Goal: Task Accomplishment & Management: Manage account settings

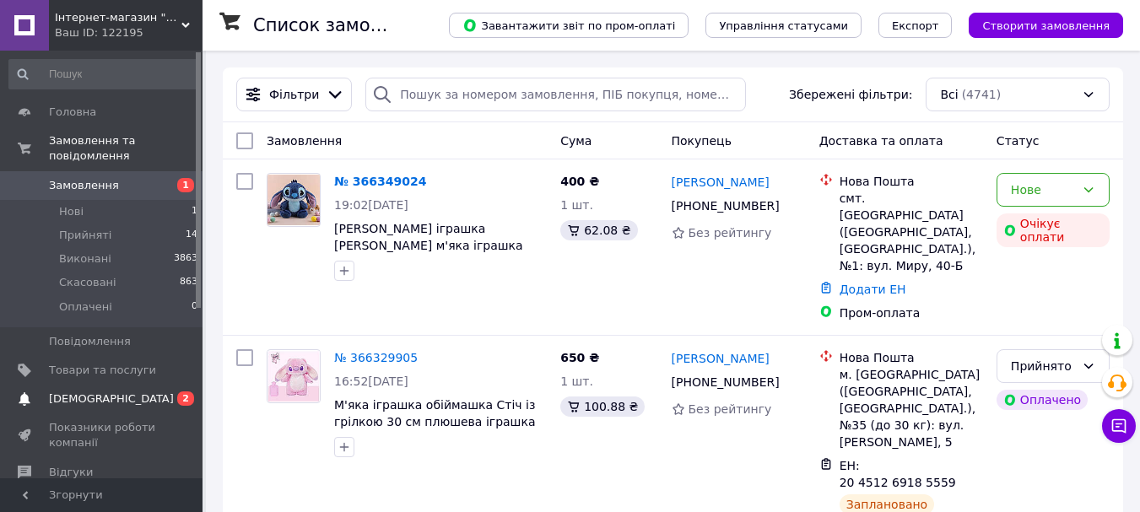
click at [91, 391] on span "[DEMOGRAPHIC_DATA]" at bounding box center [111, 398] width 125 height 15
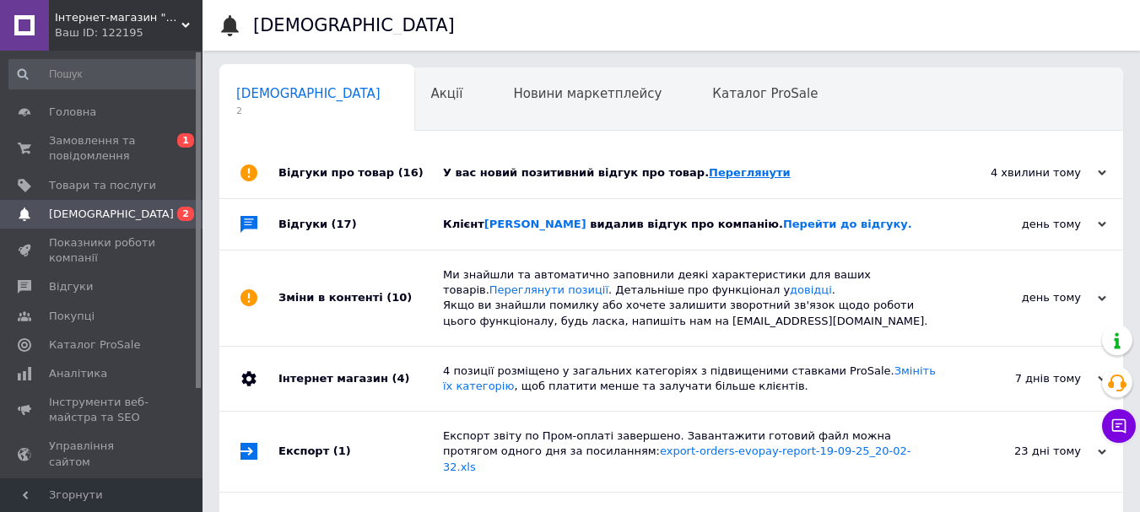
click at [719, 174] on link "Переглянути" at bounding box center [750, 172] width 82 height 13
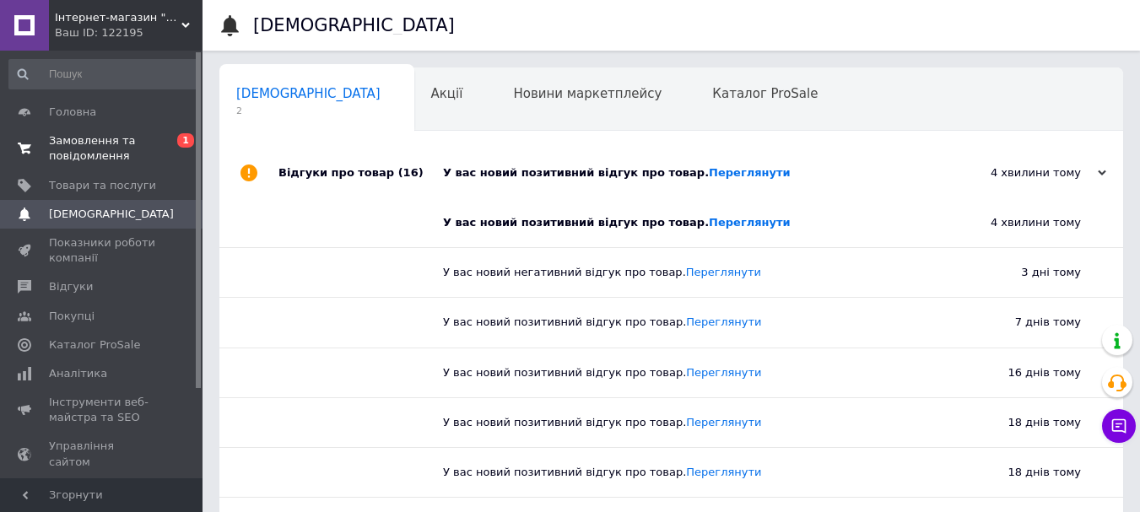
click at [121, 148] on span "Замовлення та повідомлення" at bounding box center [102, 148] width 107 height 30
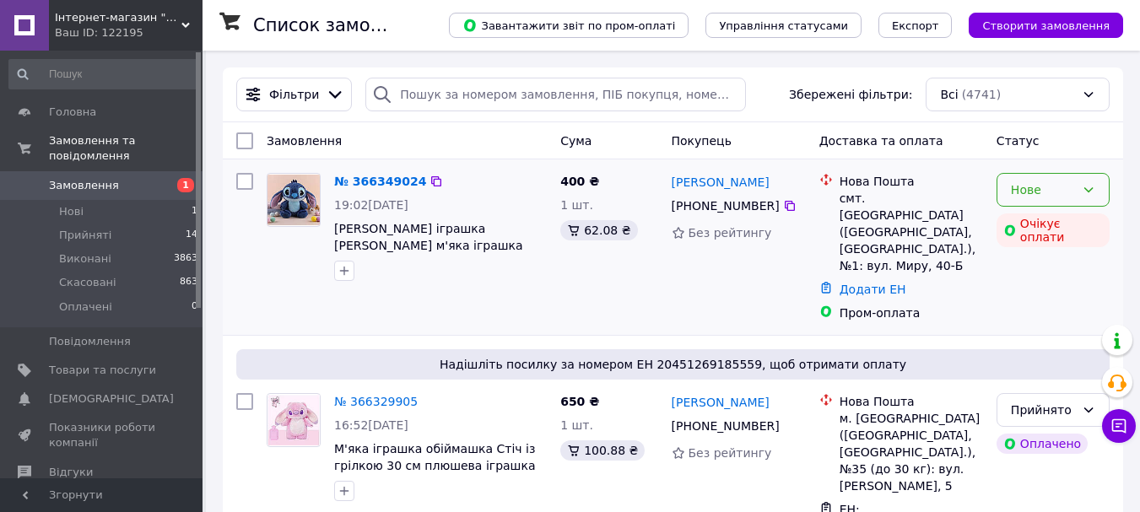
click at [1099, 190] on div "Нове" at bounding box center [1052, 190] width 113 height 34
click at [1077, 227] on li "Прийнято" at bounding box center [1052, 227] width 111 height 30
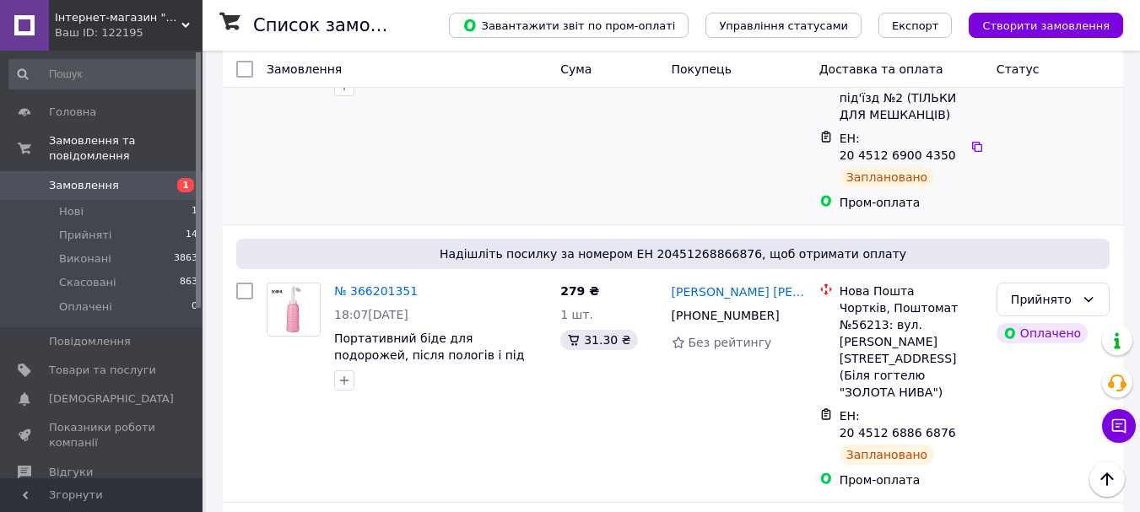
scroll to position [843, 0]
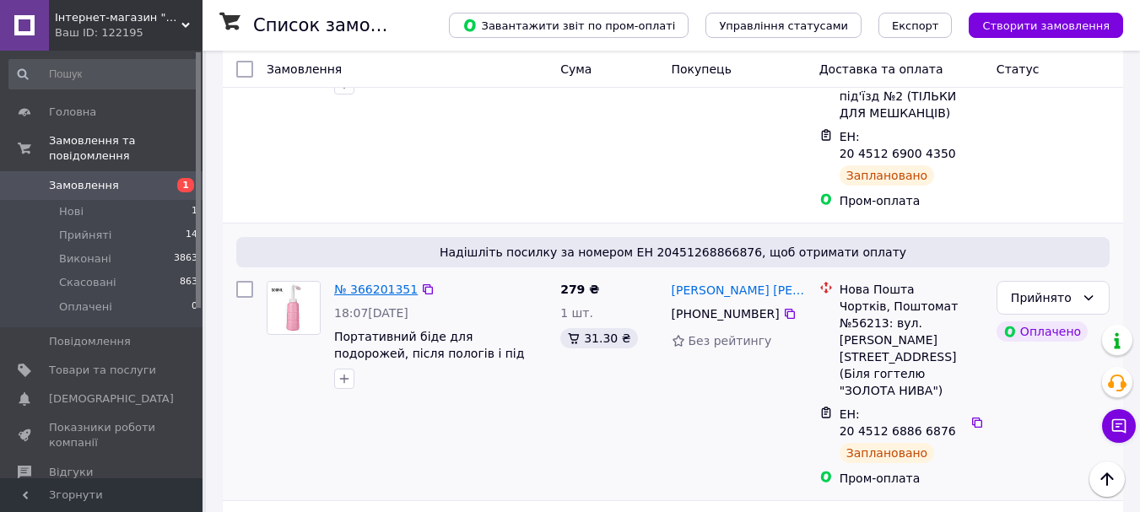
click at [380, 283] on link "№ 366201351" at bounding box center [376, 289] width 84 height 13
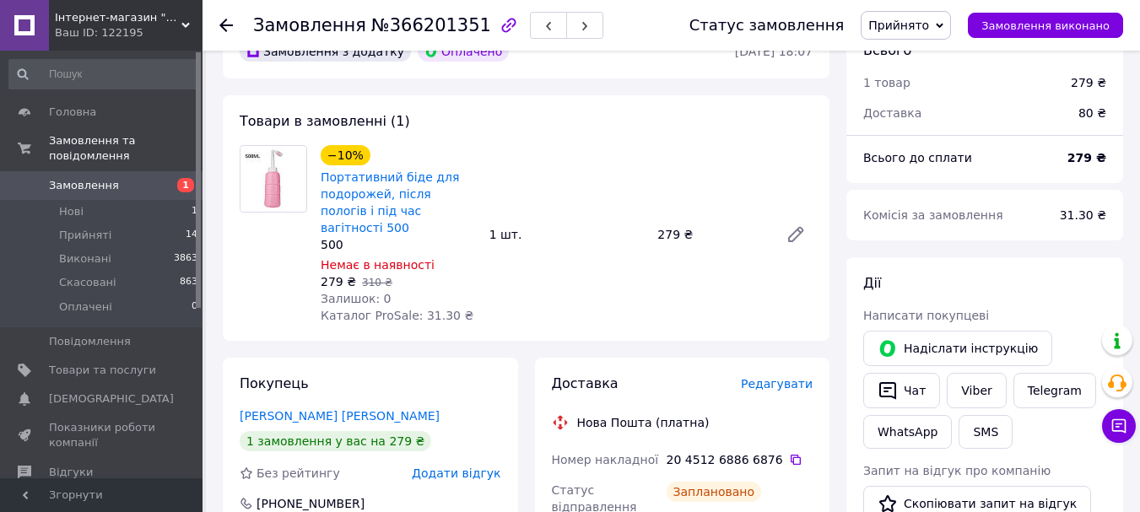
scroll to position [84, 0]
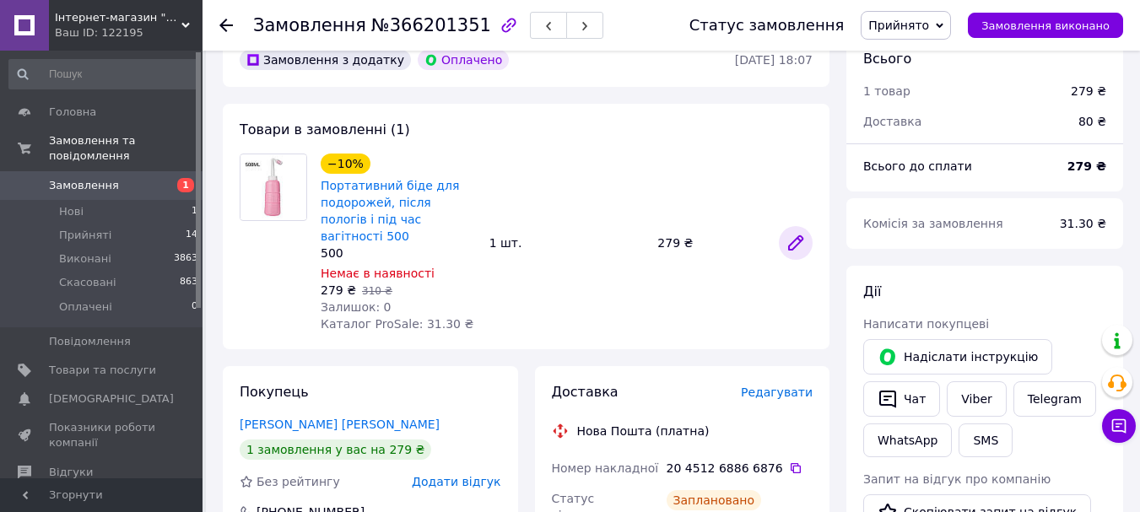
click at [797, 236] on icon at bounding box center [795, 242] width 13 height 13
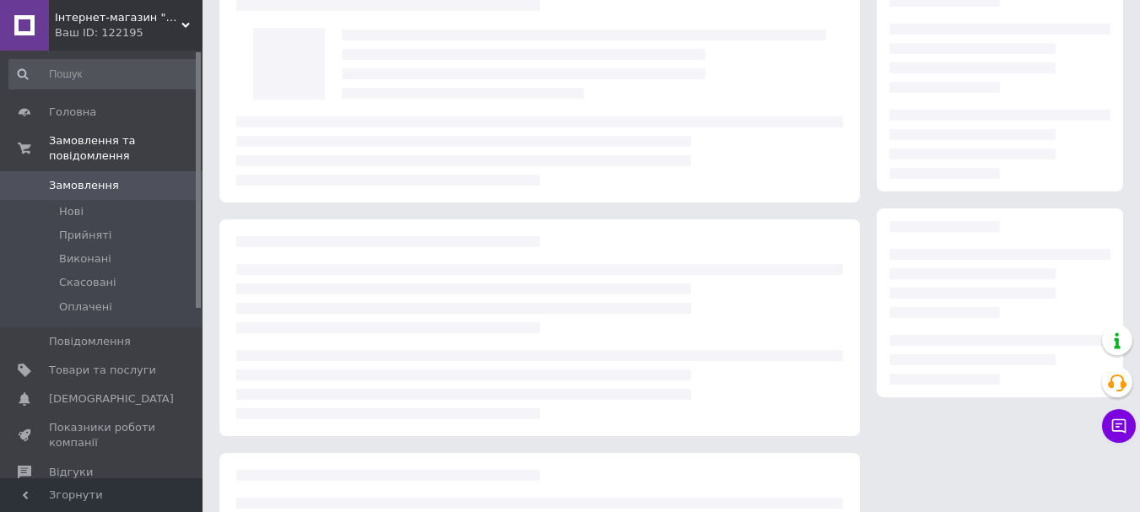
scroll to position [84, 0]
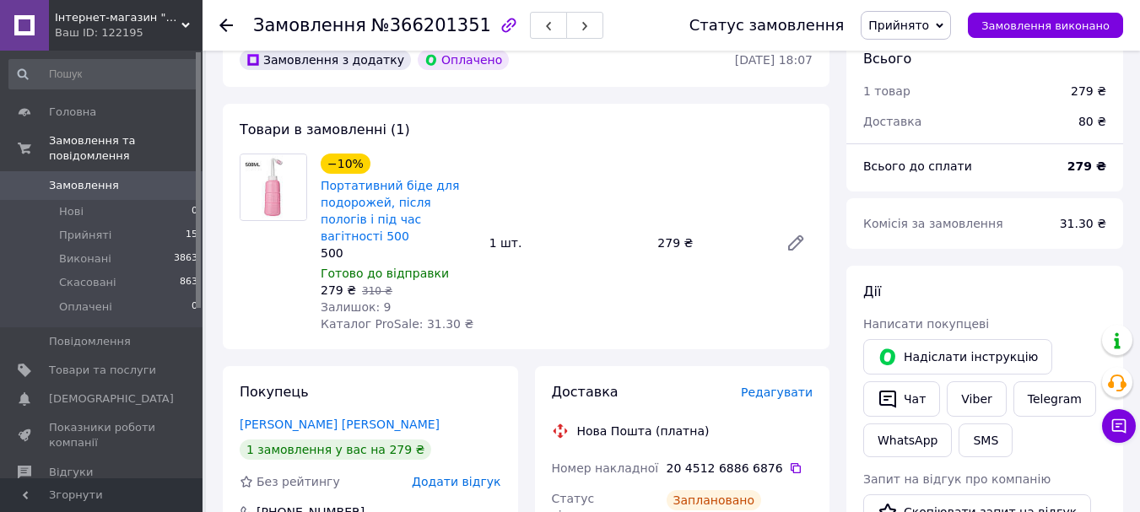
click at [226, 20] on use at bounding box center [225, 25] width 13 height 13
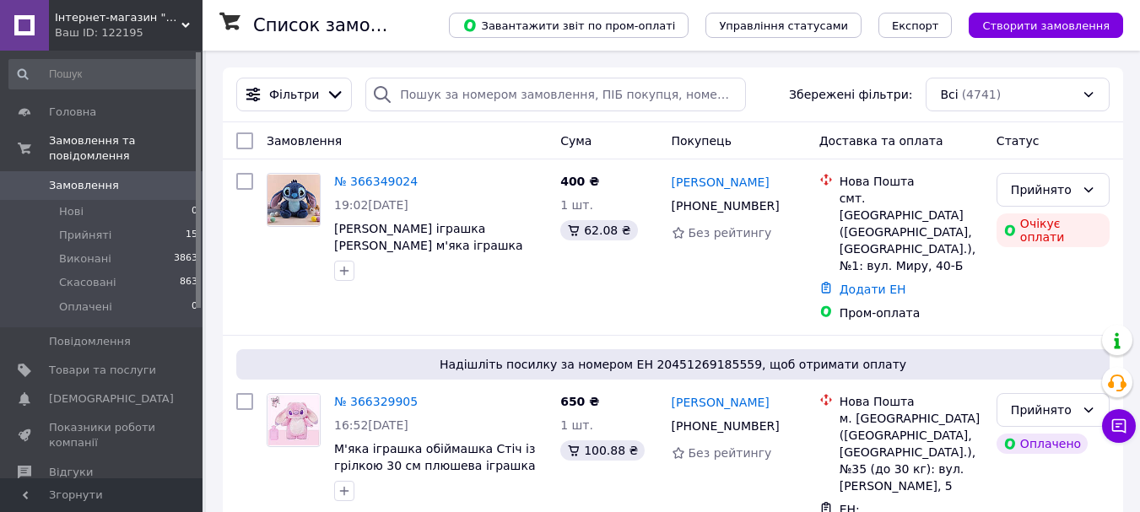
scroll to position [84, 0]
